Goal: Understand process/instructions: Learn how to perform a task or action

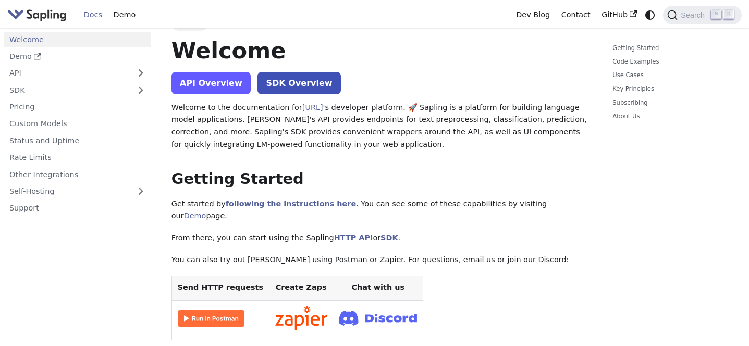
click at [213, 80] on link "API Overview" at bounding box center [210, 83] width 79 height 22
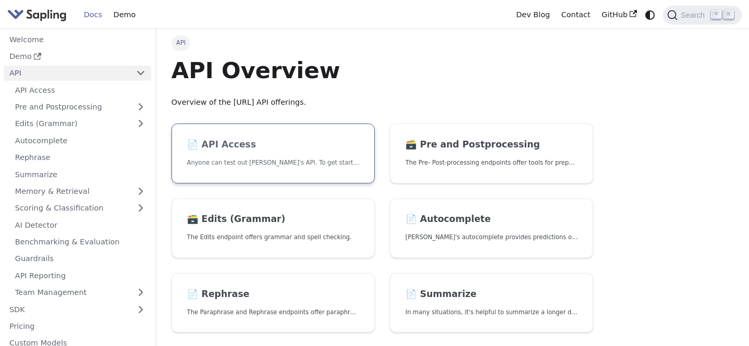
click at [239, 144] on h2 "📄️ API Access" at bounding box center [273, 144] width 172 height 11
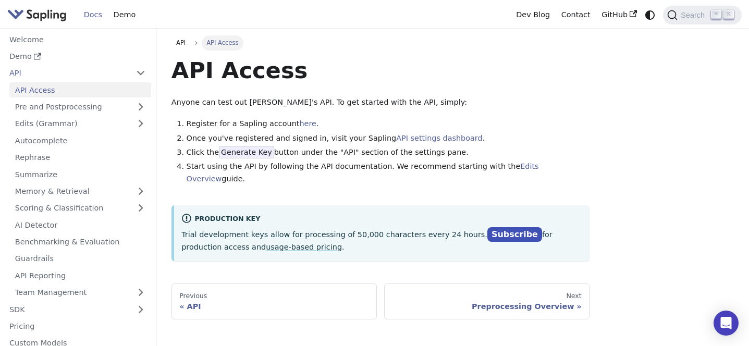
click at [237, 155] on span "Generate Key" at bounding box center [246, 152] width 55 height 13
